Goal: Task Accomplishment & Management: Use online tool/utility

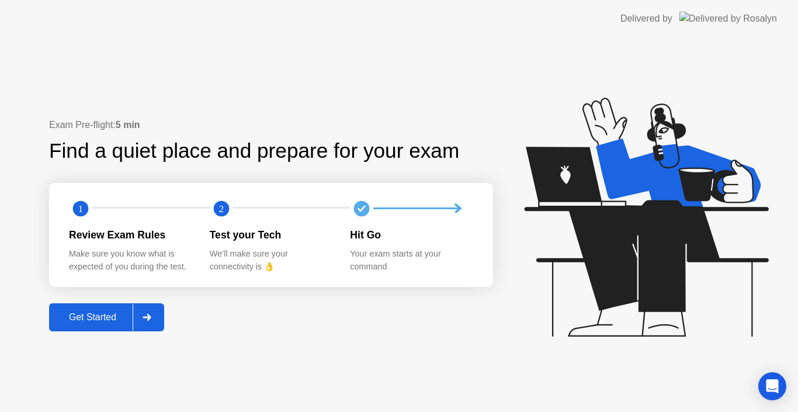
click at [118, 318] on div "Get Started" at bounding box center [93, 317] width 80 height 11
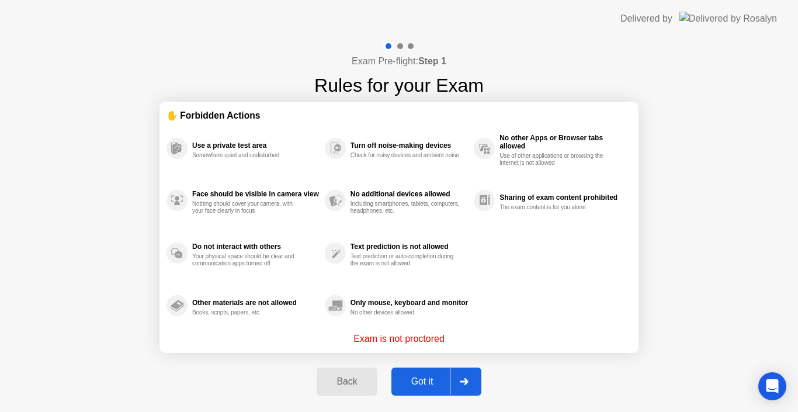
click at [425, 380] on div "Got it" at bounding box center [422, 381] width 55 height 11
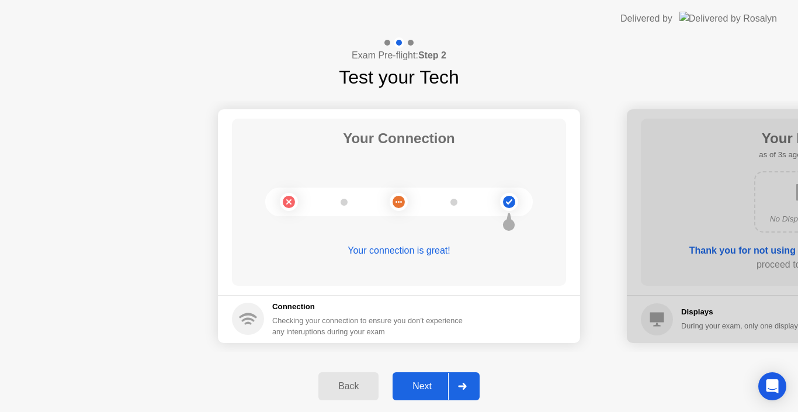
click at [456, 388] on div at bounding box center [462, 386] width 28 height 27
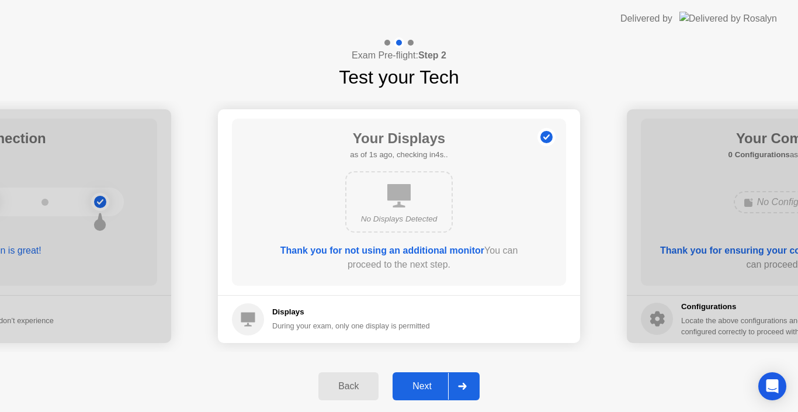
click at [456, 388] on div at bounding box center [462, 386] width 28 height 27
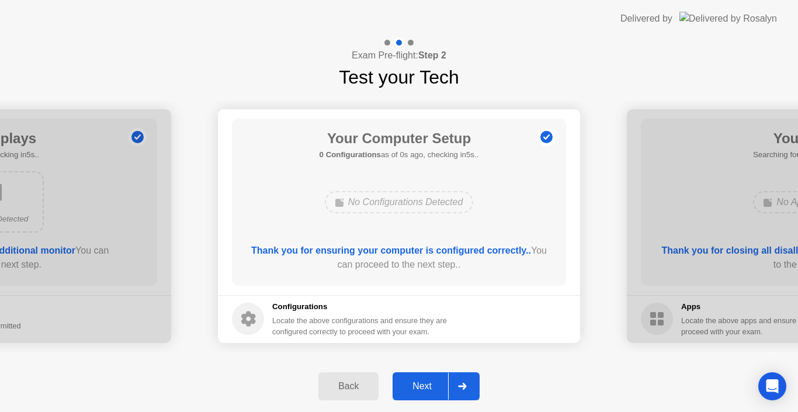
click at [456, 388] on div at bounding box center [462, 386] width 28 height 27
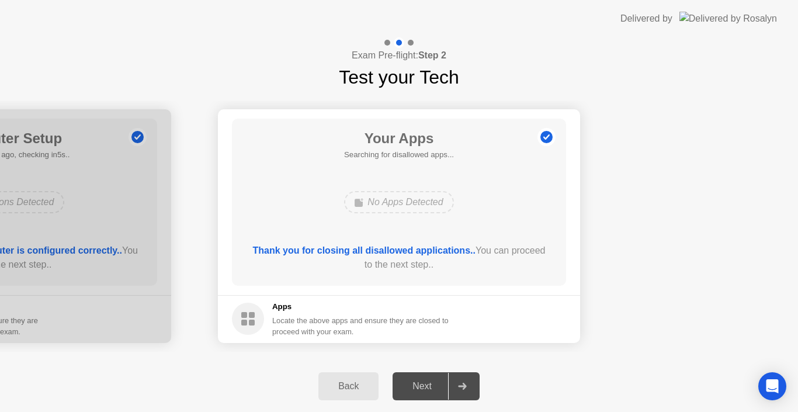
click at [456, 388] on div at bounding box center [462, 386] width 28 height 27
click at [374, 255] on b "Thank you for closing all disallowed applications.." at bounding box center [364, 250] width 223 height 10
click at [356, 248] on b "Thank you for closing all disallowed applications.." at bounding box center [364, 250] width 223 height 10
click at [351, 391] on div "Back" at bounding box center [348, 386] width 53 height 11
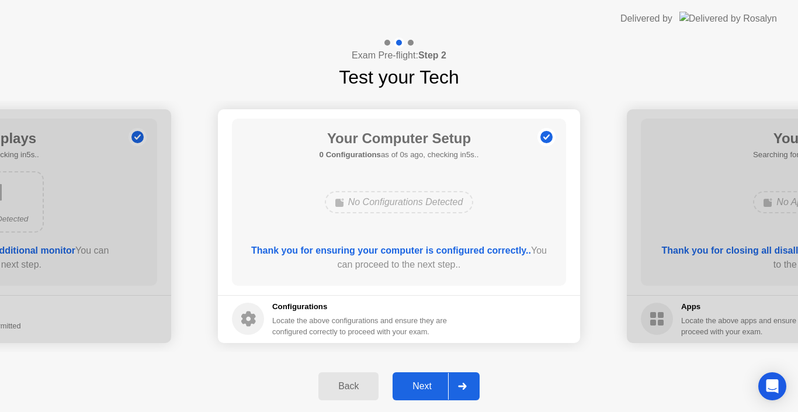
click at [442, 387] on div "Next" at bounding box center [422, 386] width 52 height 11
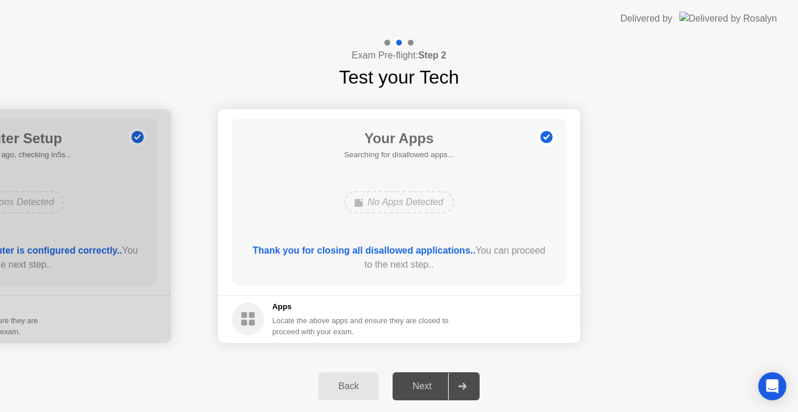
click at [546, 133] on circle at bounding box center [546, 137] width 12 height 12
click at [548, 137] on circle at bounding box center [546, 137] width 12 height 12
click at [351, 383] on div "Back" at bounding box center [348, 386] width 53 height 11
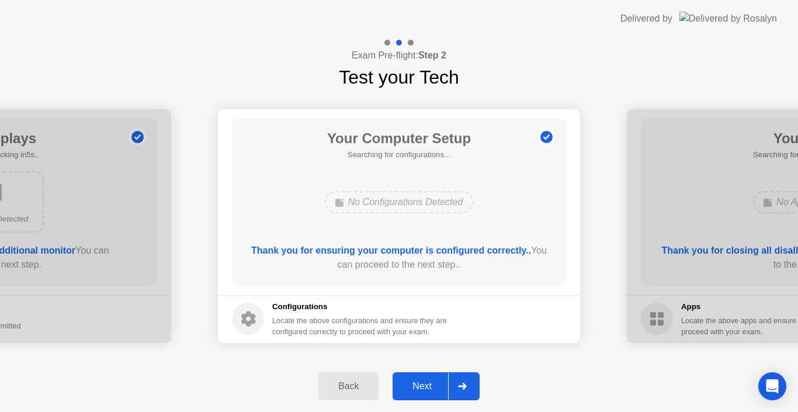
click at [351, 383] on div "Back" at bounding box center [348, 386] width 53 height 11
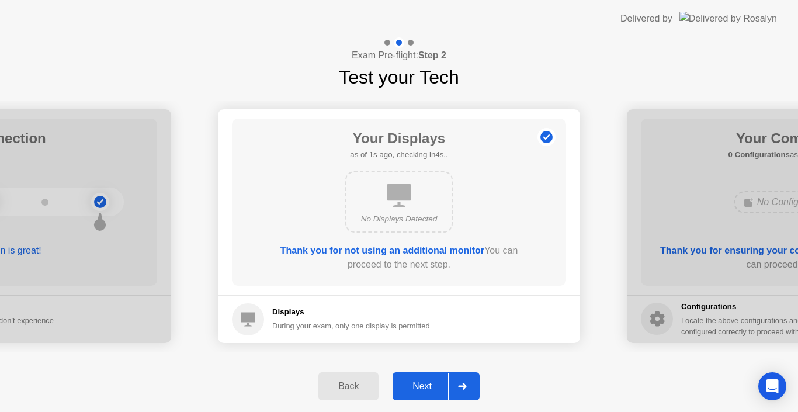
click at [435, 393] on button "Next" at bounding box center [436, 386] width 87 height 28
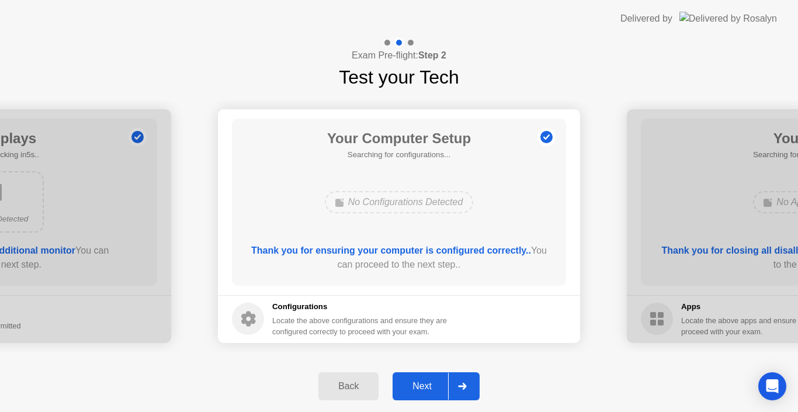
click at [435, 393] on button "Next" at bounding box center [436, 386] width 87 height 28
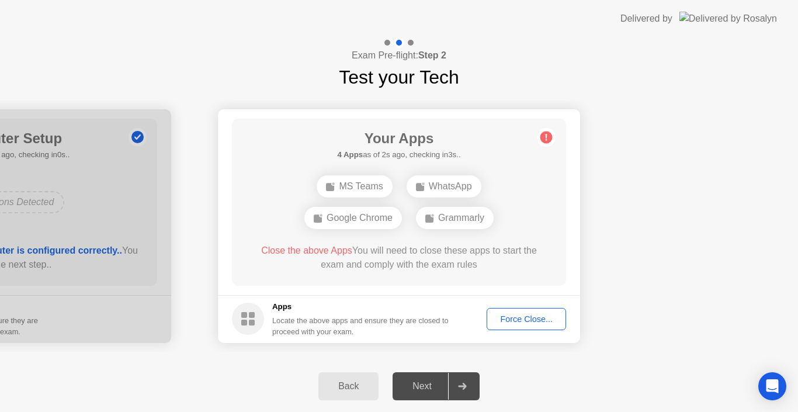
click at [523, 317] on div "Force Close..." at bounding box center [526, 318] width 71 height 9
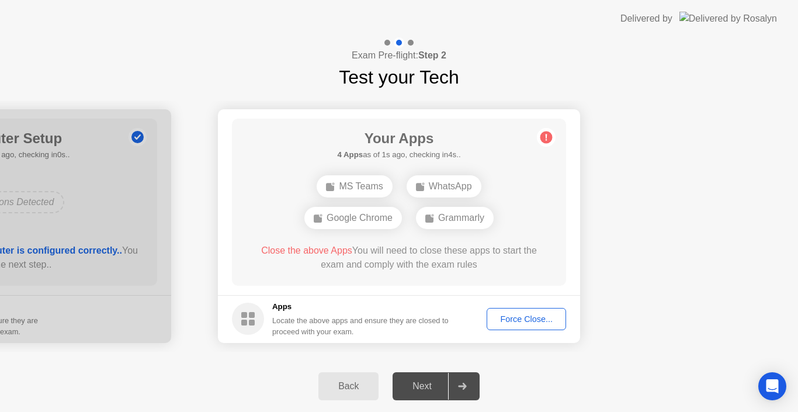
click at [539, 314] on div "Force Close..." at bounding box center [526, 318] width 71 height 9
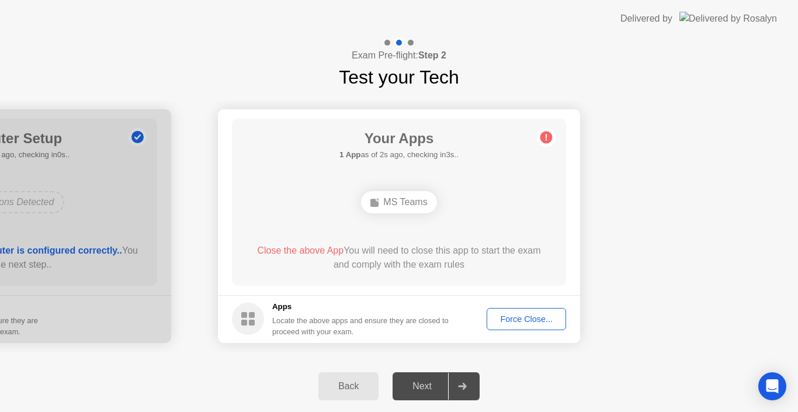
click at [515, 323] on div "Force Close..." at bounding box center [526, 318] width 71 height 9
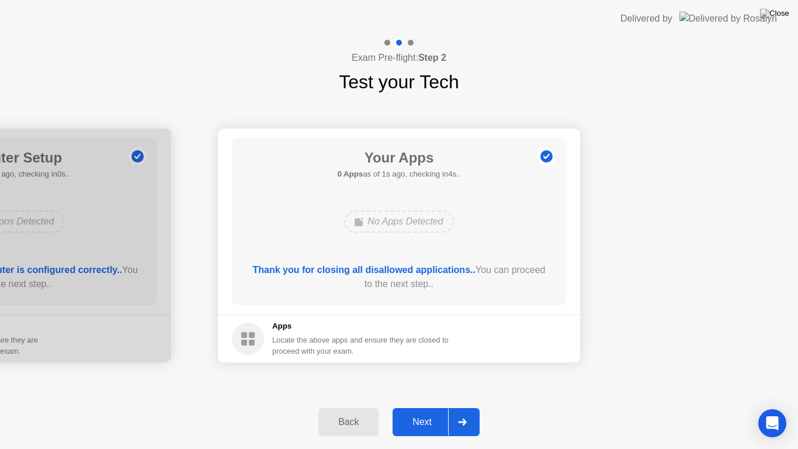
click at [427, 411] on div "Next" at bounding box center [422, 422] width 52 height 11
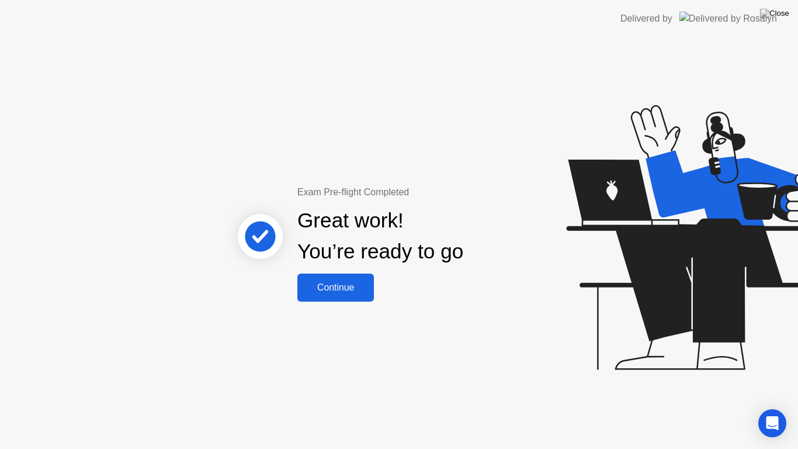
click at [339, 289] on div "Continue" at bounding box center [336, 287] width 70 height 11
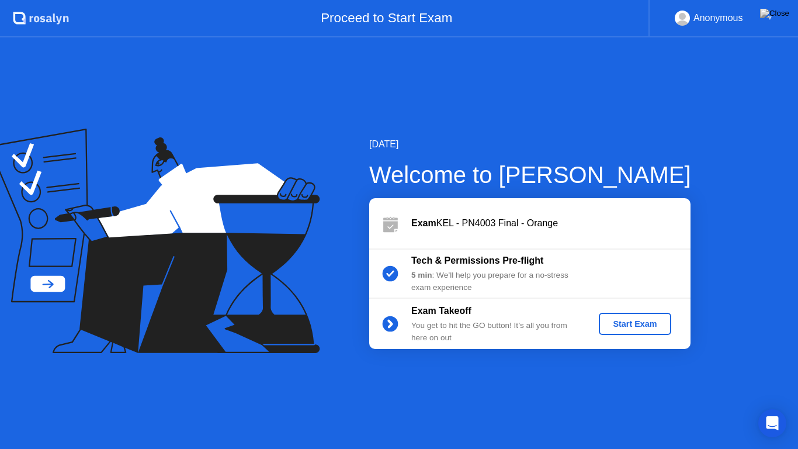
click at [639, 325] on div "Start Exam" at bounding box center [635, 323] width 63 height 9
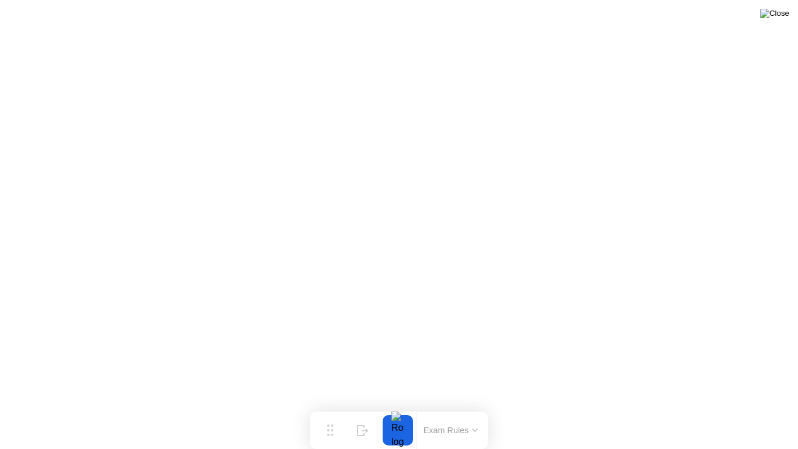
click at [782, 16] on img at bounding box center [774, 13] width 29 height 9
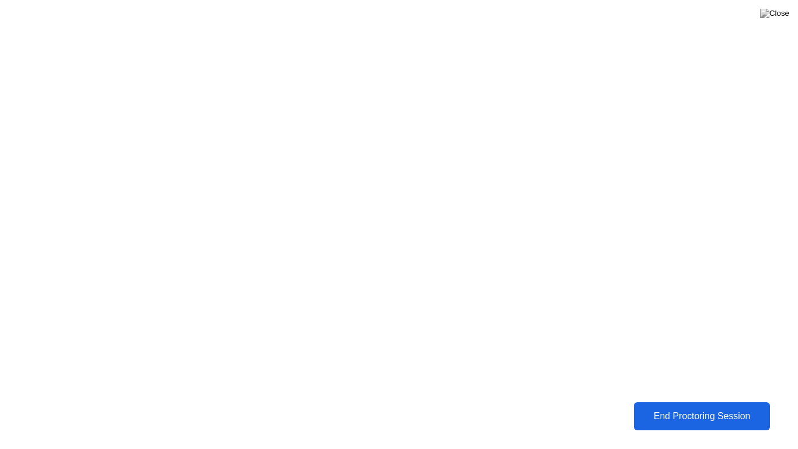
click at [702, 411] on div "End Proctoring Session" at bounding box center [701, 416] width 131 height 11
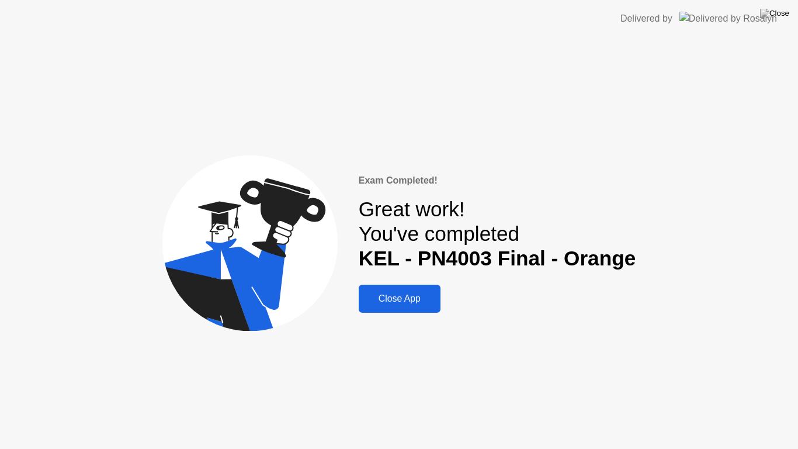
click at [426, 302] on div "Close App" at bounding box center [399, 298] width 75 height 11
